Goal: Transaction & Acquisition: Download file/media

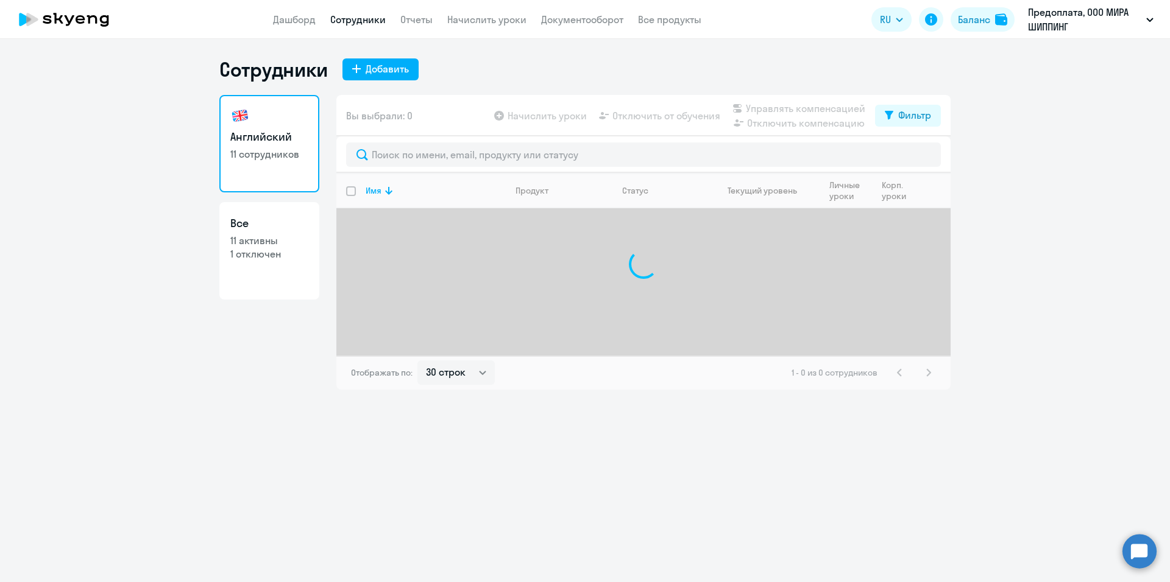
select select "30"
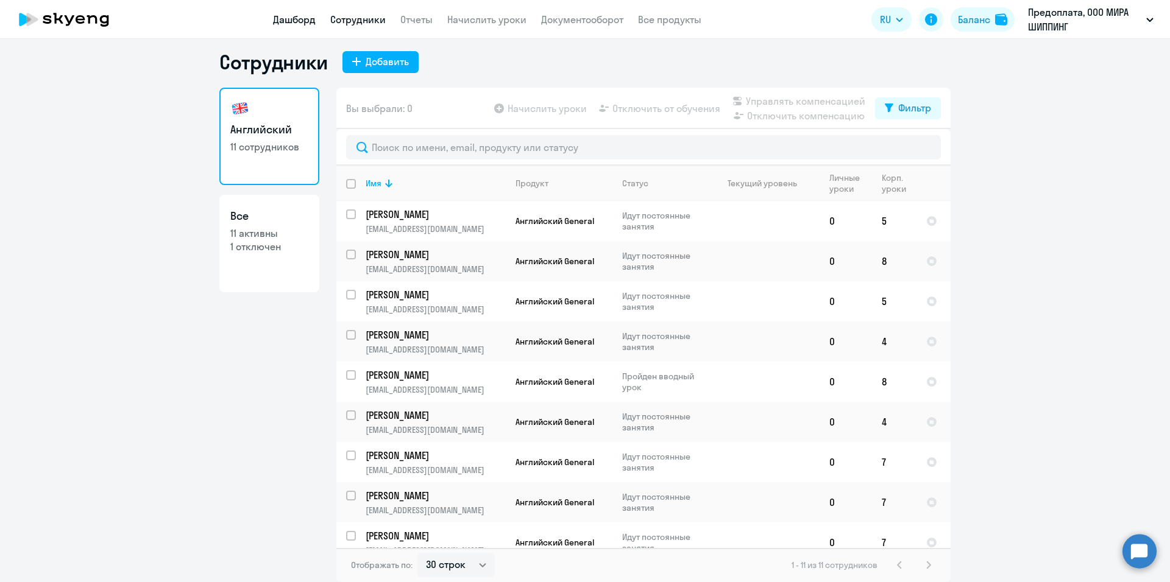
click at [292, 25] on link "Дашборд" at bounding box center [294, 19] width 43 height 12
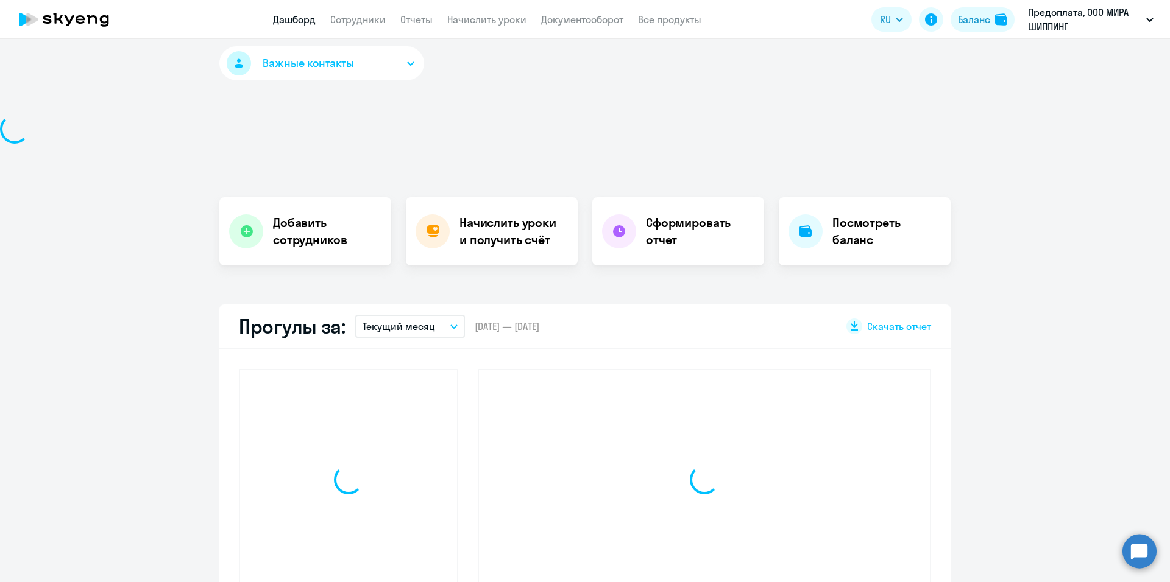
select select "30"
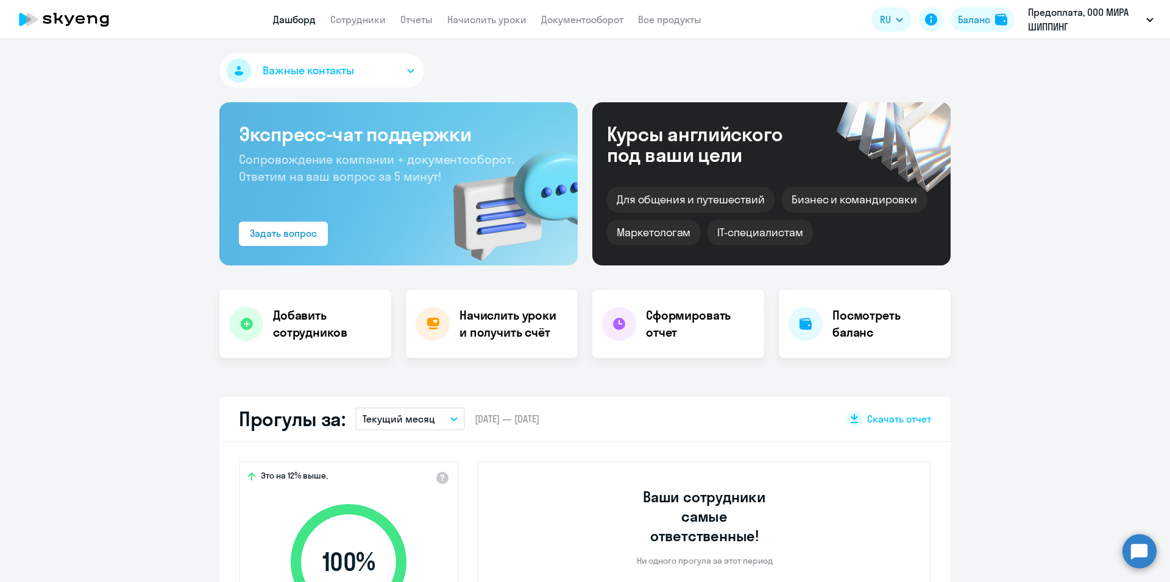
click at [366, 13] on app-menu-item-link "Сотрудники" at bounding box center [357, 19] width 55 height 15
click at [362, 18] on link "Сотрудники" at bounding box center [357, 19] width 55 height 12
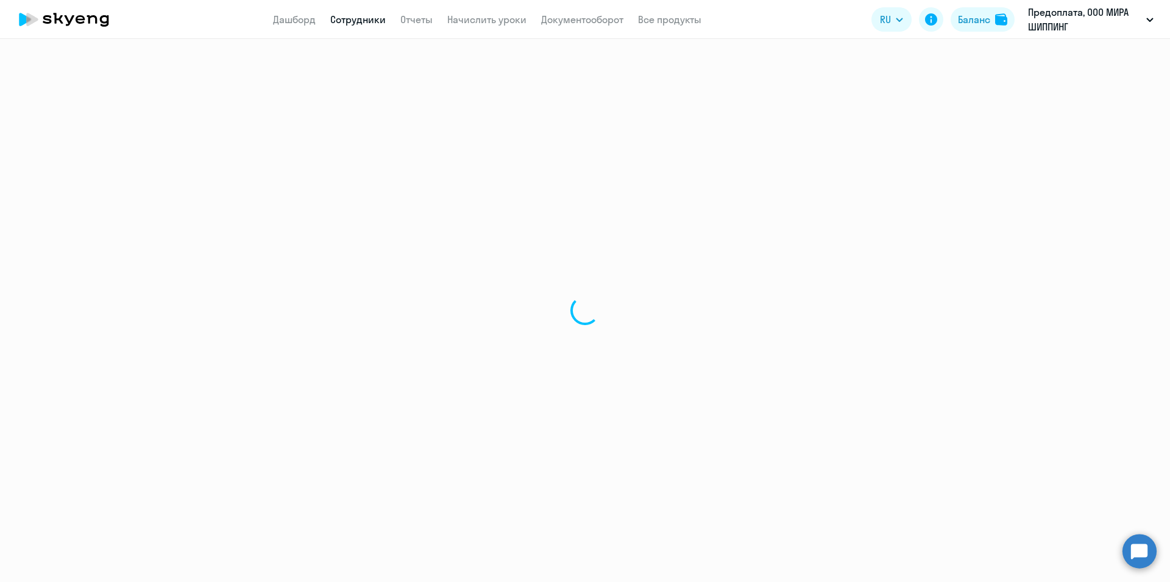
select select "30"
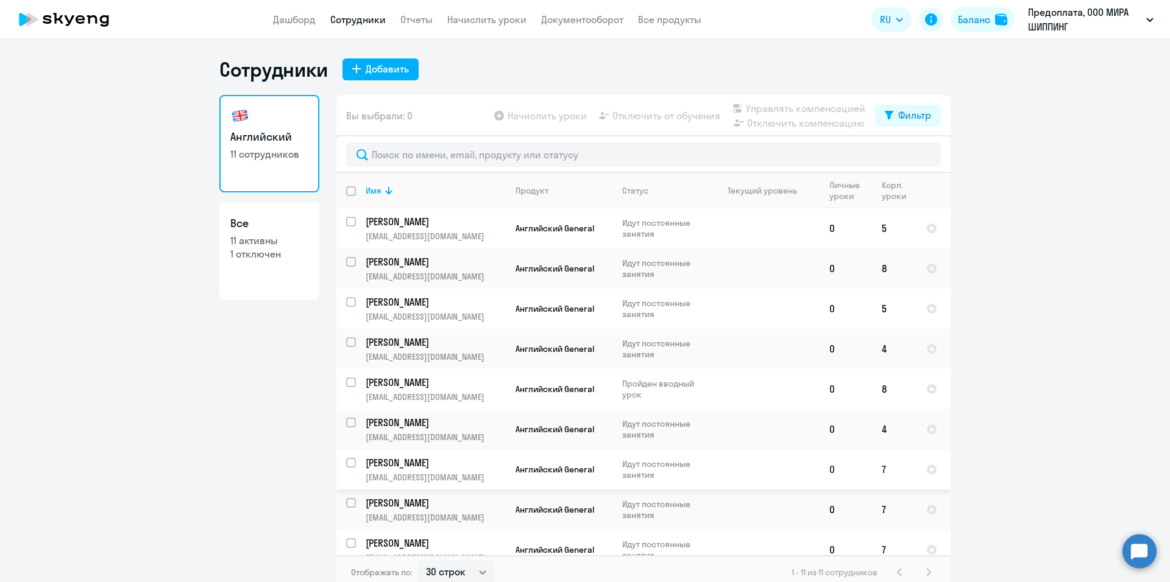
click at [731, 469] on td at bounding box center [762, 470] width 113 height 40
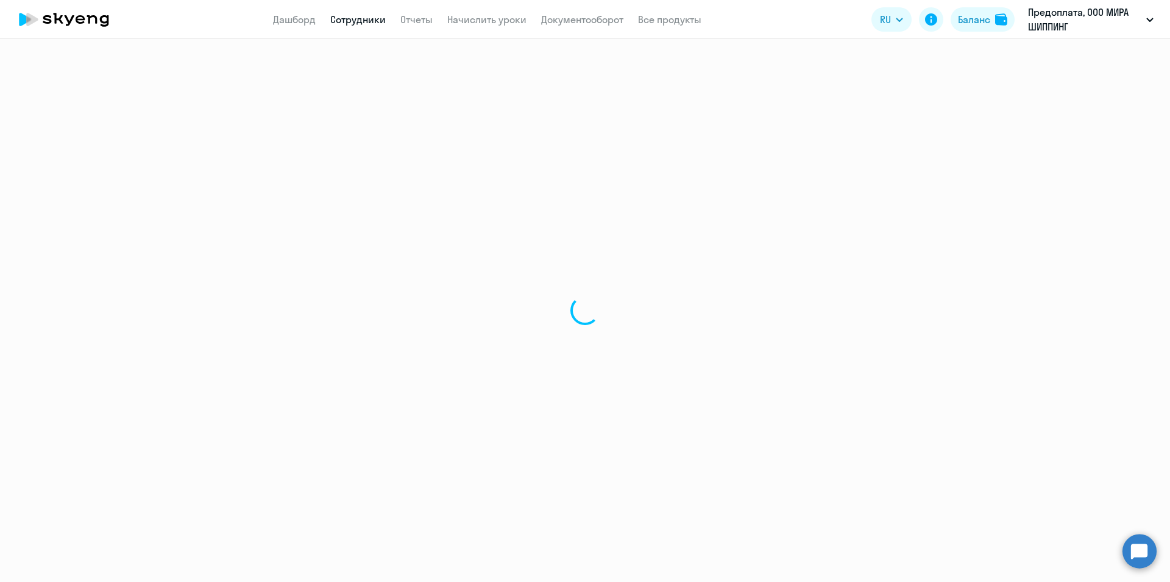
select select "english"
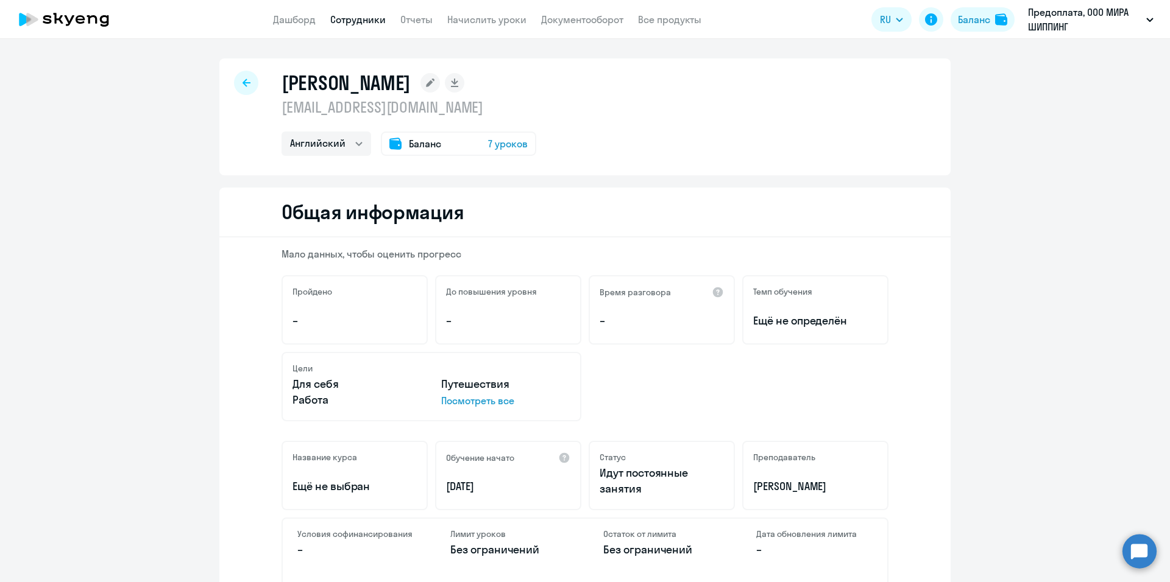
click at [250, 86] on div at bounding box center [246, 83] width 24 height 24
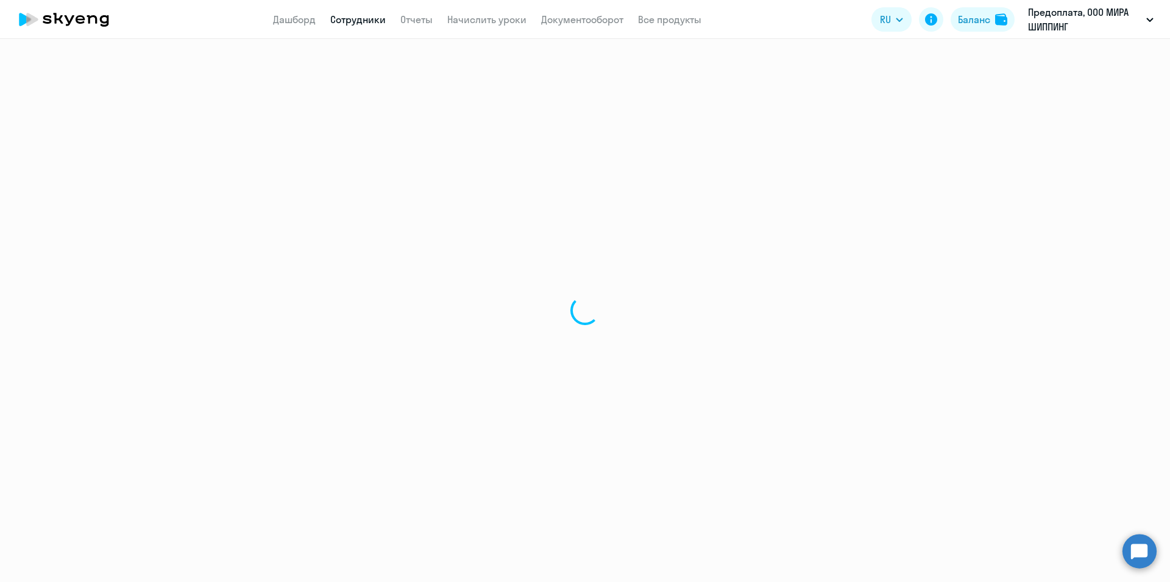
select select "30"
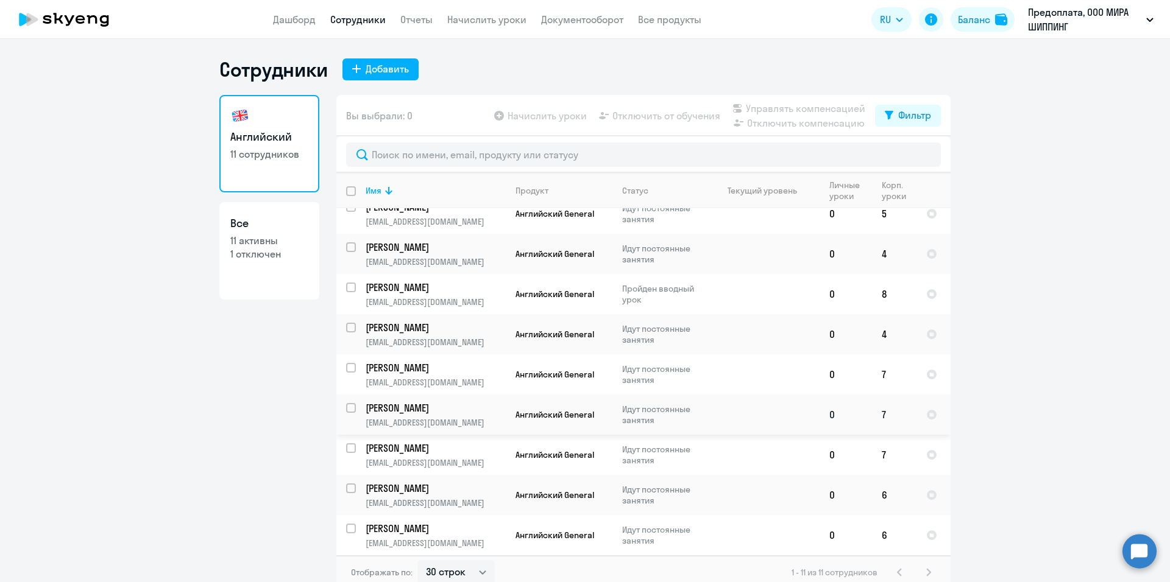
scroll to position [7, 0]
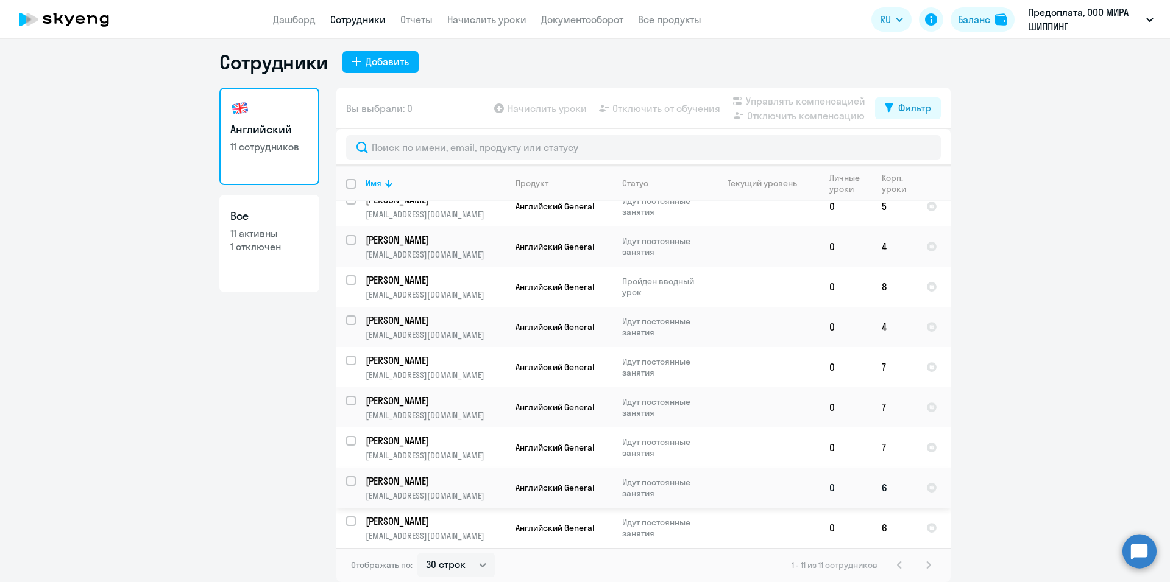
click at [689, 489] on p "Идут постоянные занятия" at bounding box center [663, 488] width 83 height 22
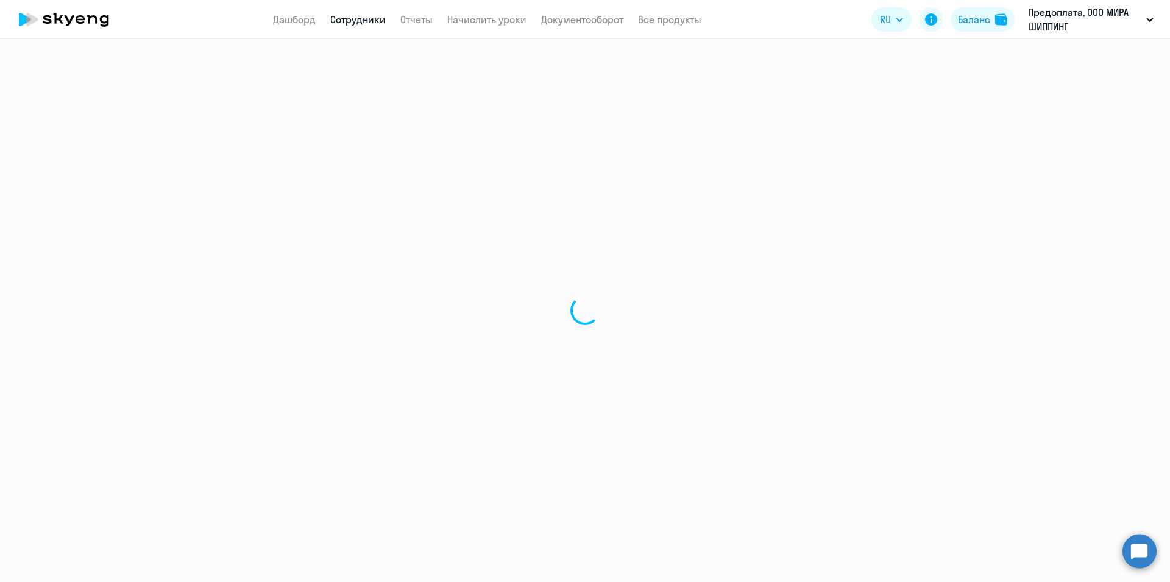
select select "english"
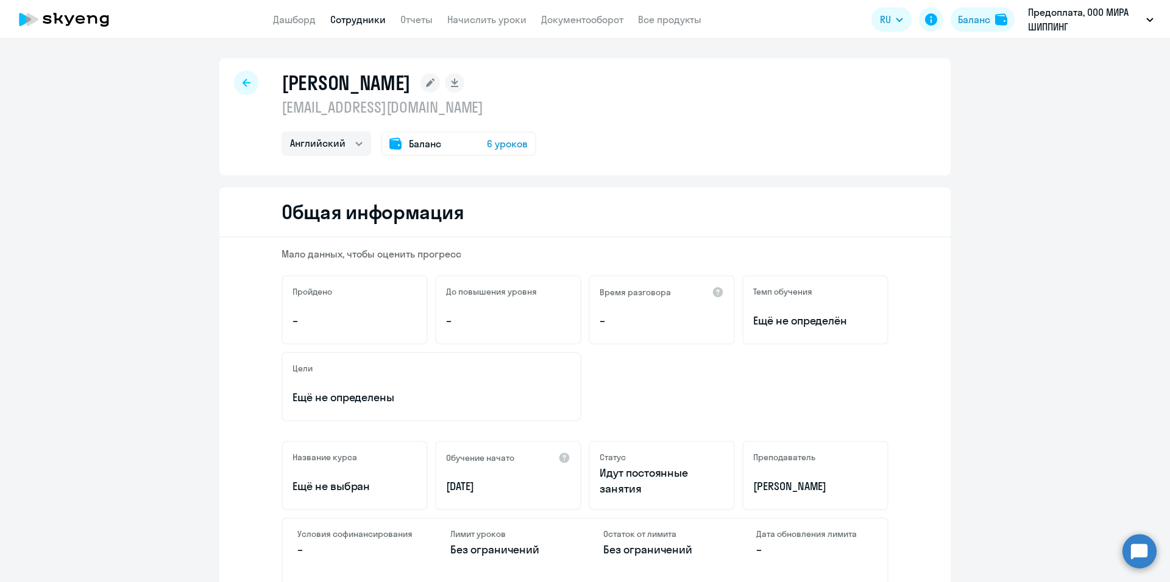
click at [244, 85] on icon at bounding box center [246, 83] width 8 height 9
select select "30"
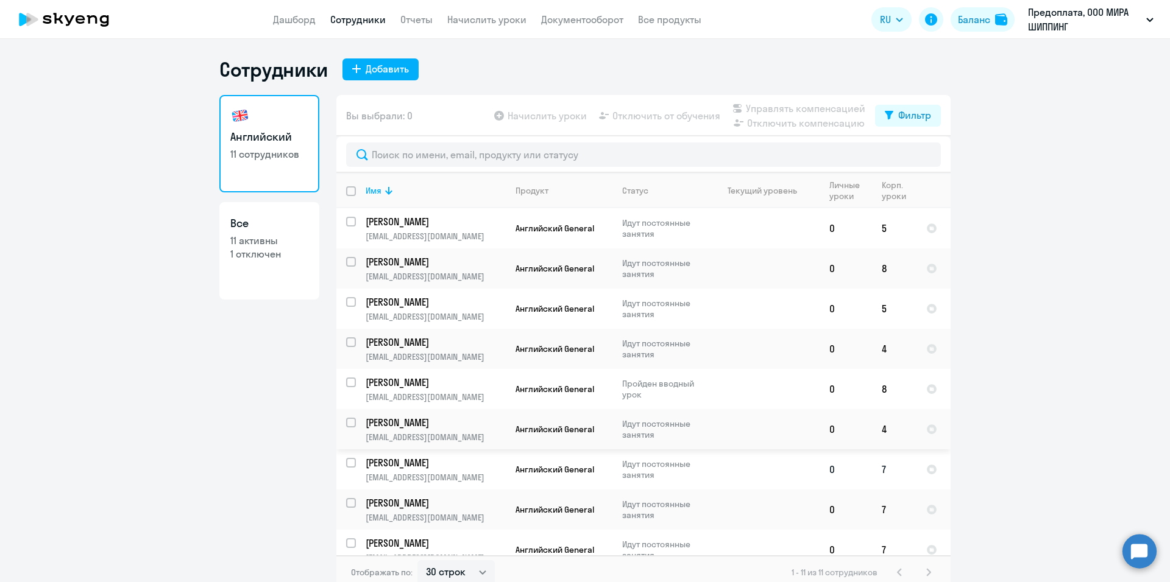
scroll to position [95, 0]
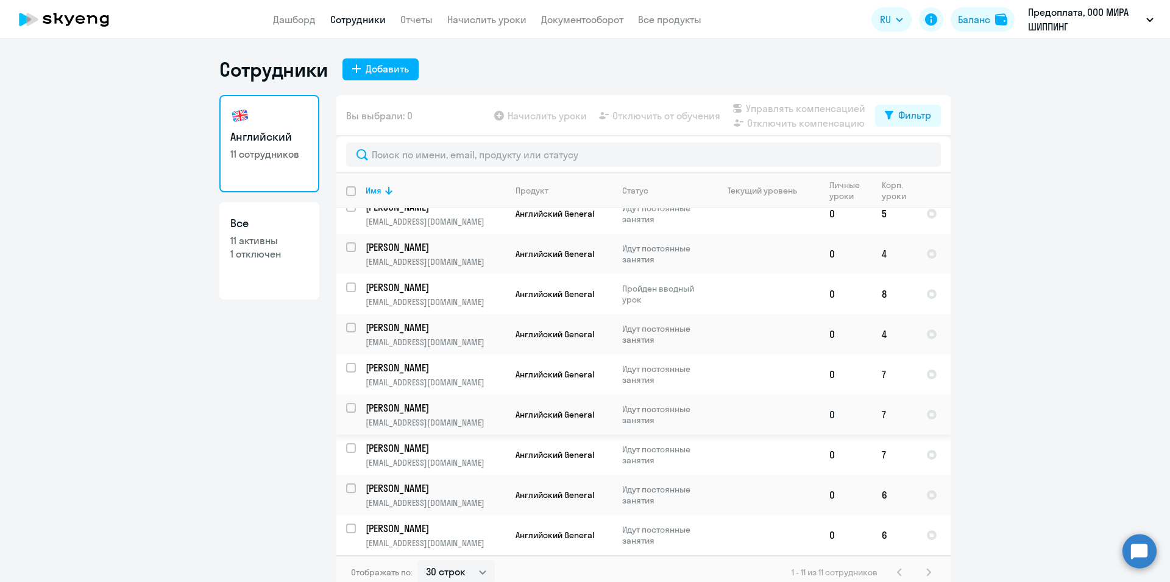
click at [706, 420] on td at bounding box center [762, 415] width 113 height 40
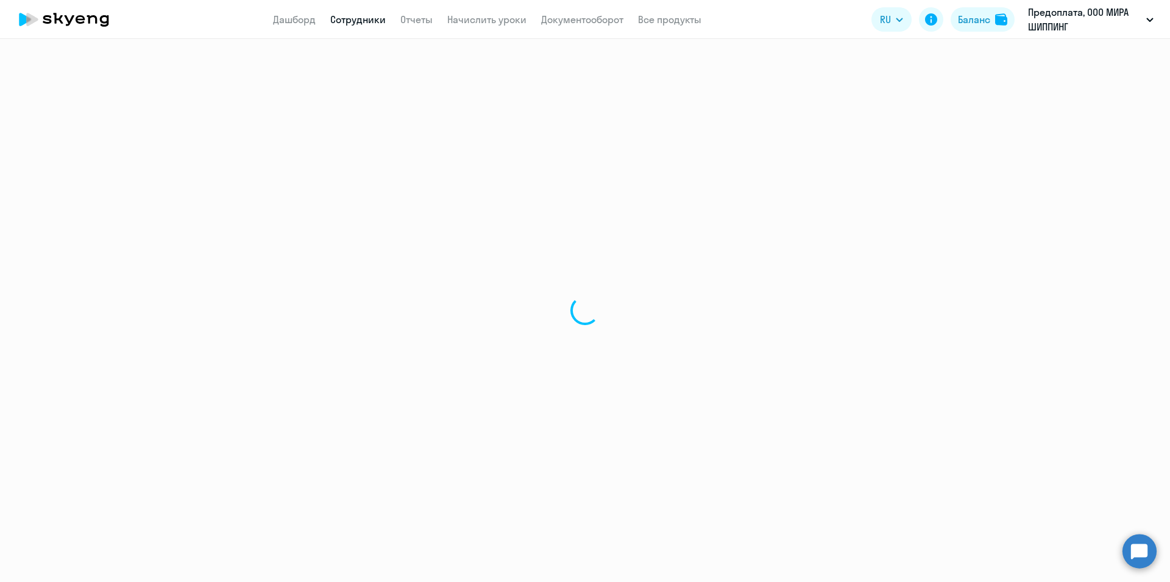
select select "english"
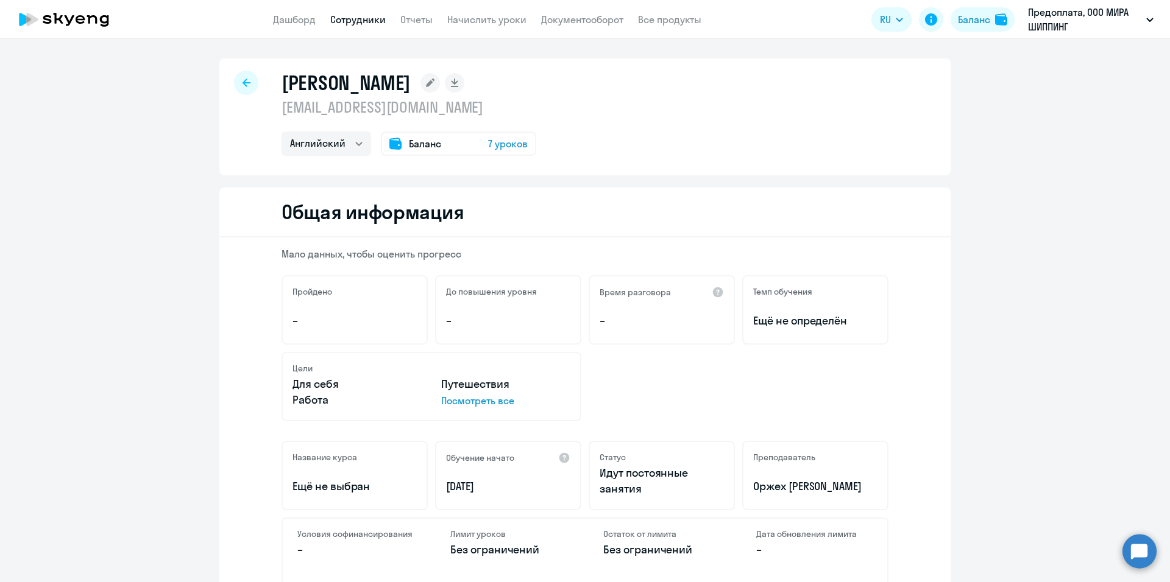
click at [245, 81] on div at bounding box center [246, 83] width 24 height 24
select select "30"
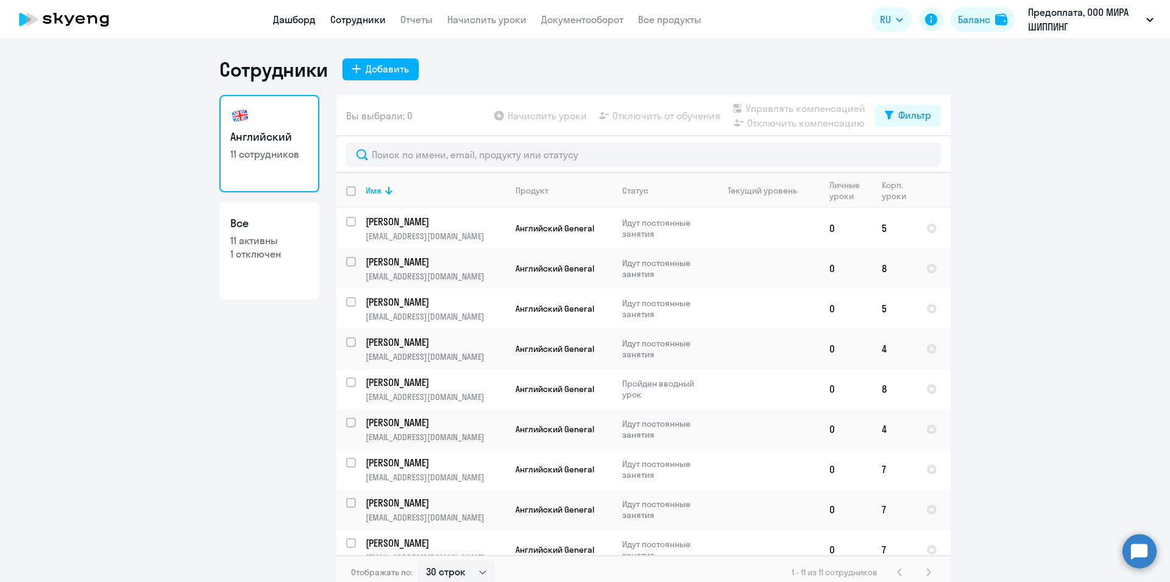
click at [297, 15] on link "Дашборд" at bounding box center [294, 19] width 43 height 12
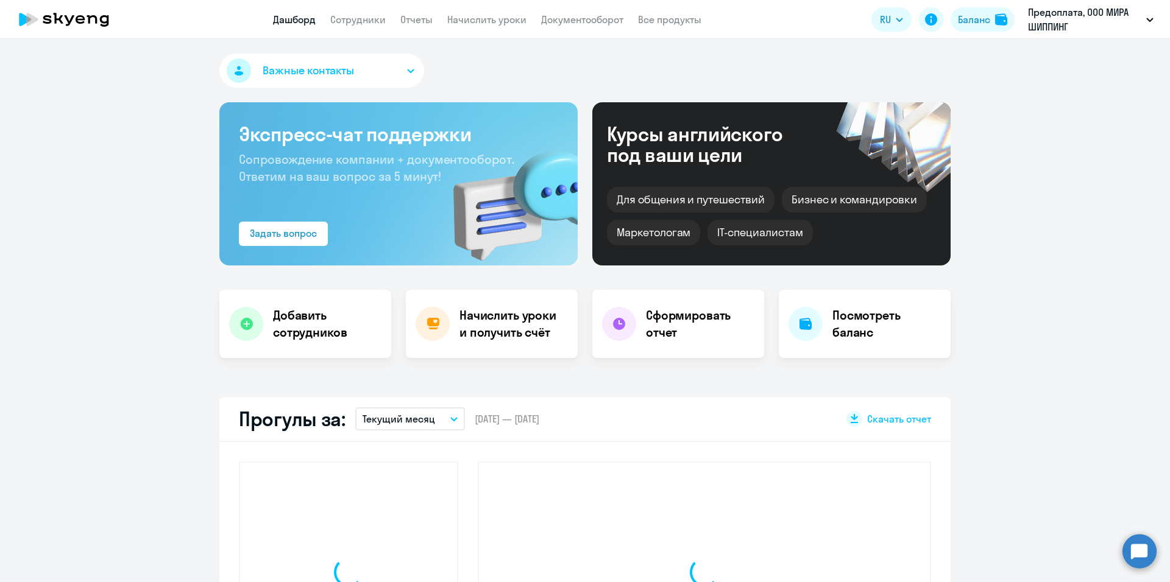
select select "30"
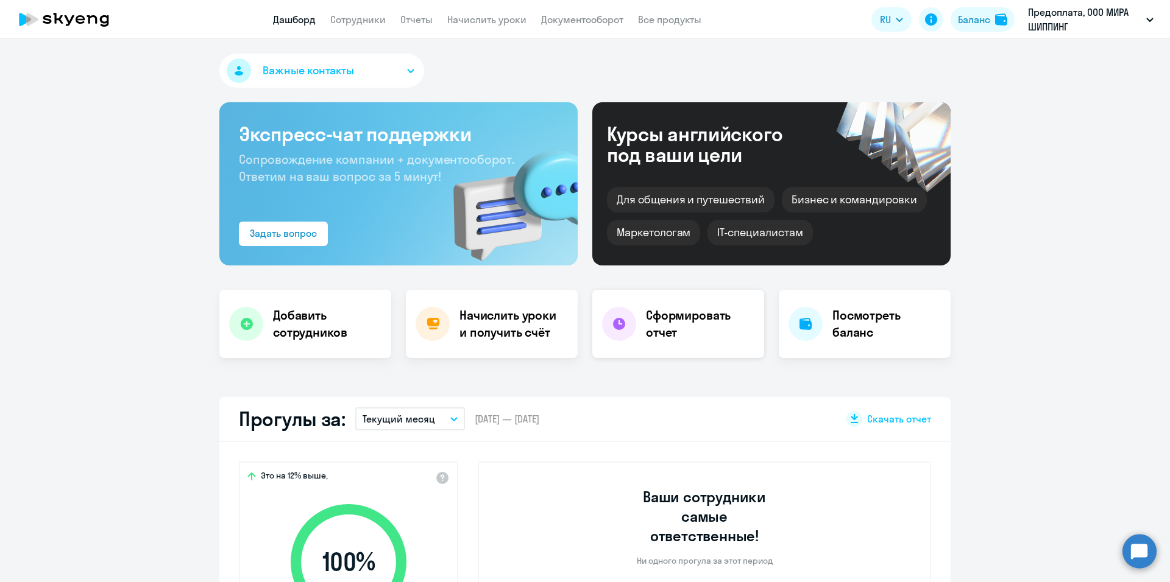
click at [677, 317] on h4 "Сформировать отчет" at bounding box center [700, 324] width 108 height 34
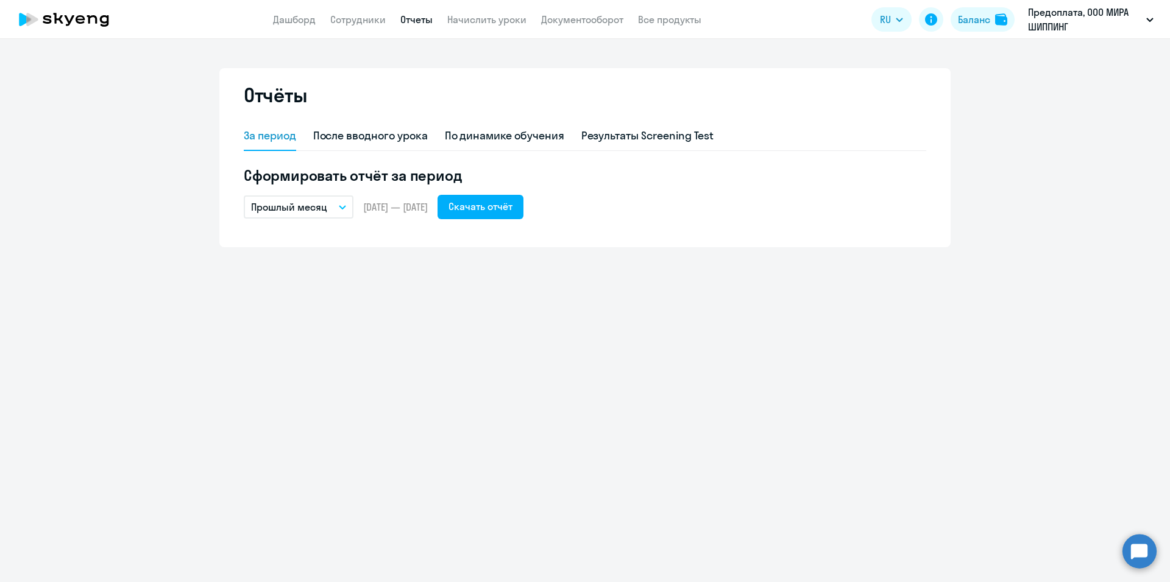
click at [330, 210] on button "Прошлый месяц" at bounding box center [299, 207] width 110 height 23
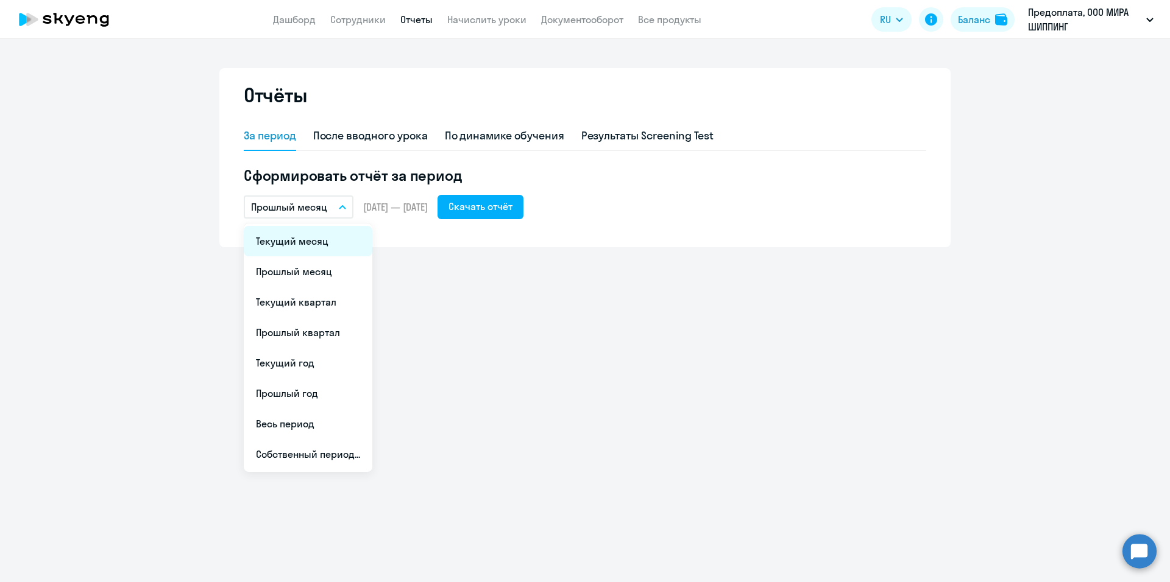
click at [302, 247] on li "Текущий месяц" at bounding box center [308, 241] width 129 height 30
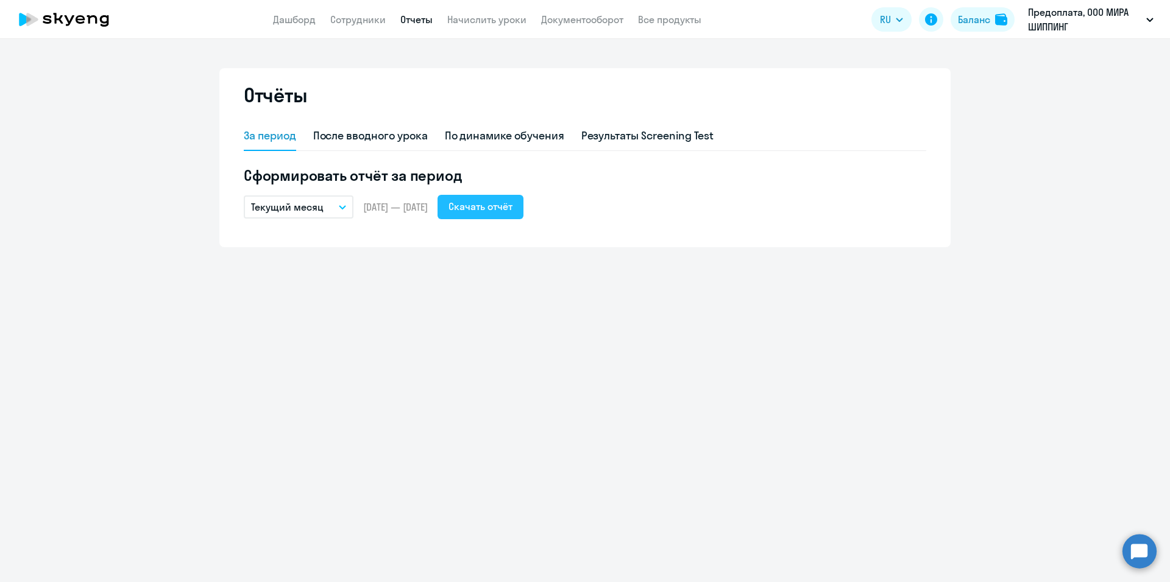
click at [512, 209] on div "Скачать отчёт" at bounding box center [480, 206] width 64 height 15
